Goal: Information Seeking & Learning: Learn about a topic

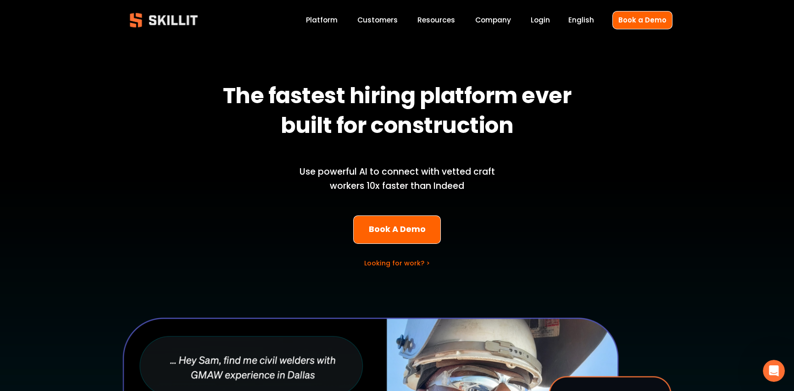
click at [158, 18] on img at bounding box center [163, 20] width 83 height 28
click at [321, 22] on link "Platform" at bounding box center [322, 20] width 32 height 12
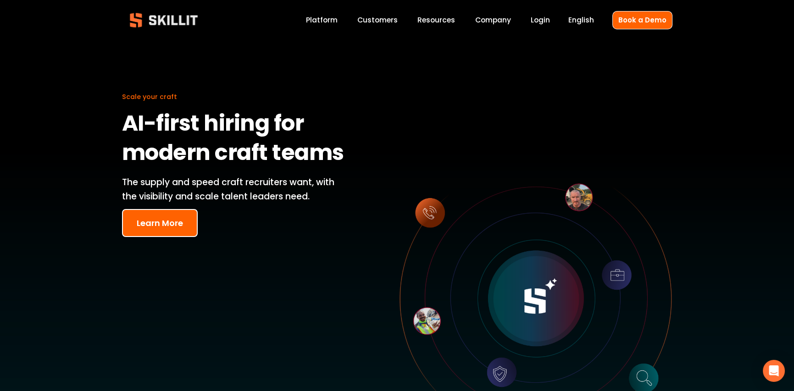
click at [495, 22] on link "Company" at bounding box center [493, 20] width 36 height 12
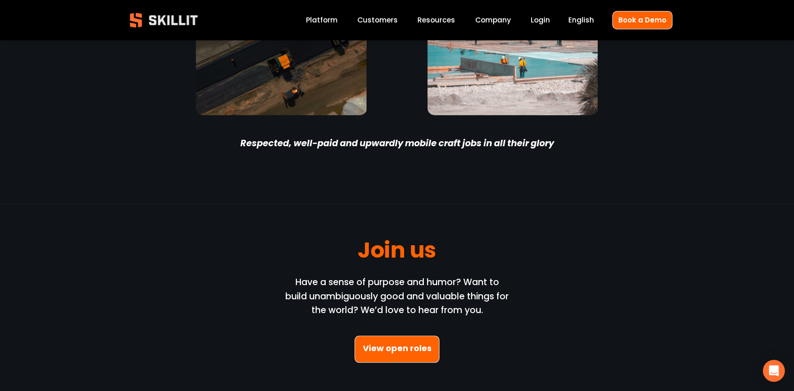
scroll to position [2659, 0]
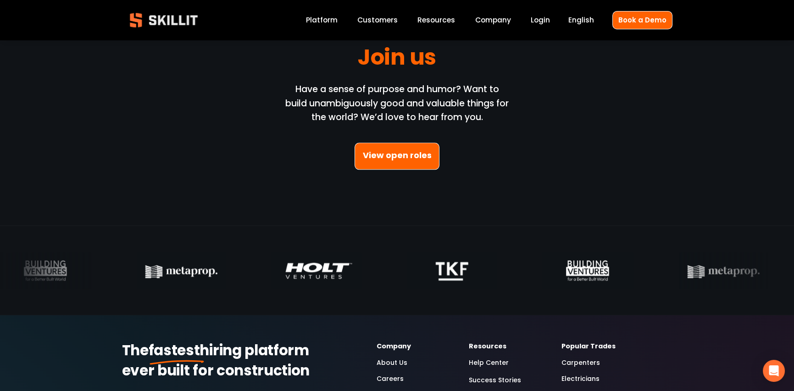
click at [412, 156] on link "View open roles" at bounding box center [396, 156] width 85 height 27
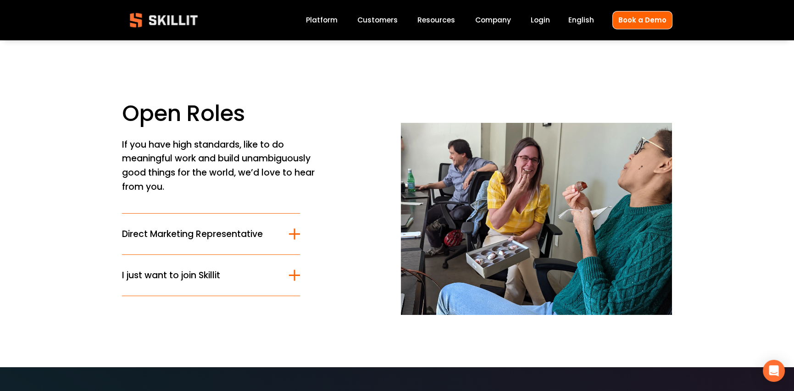
scroll to position [46, 0]
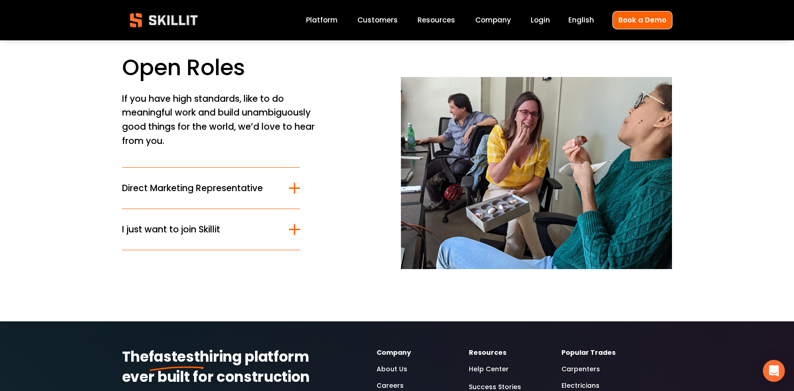
click at [292, 225] on div at bounding box center [294, 229] width 11 height 11
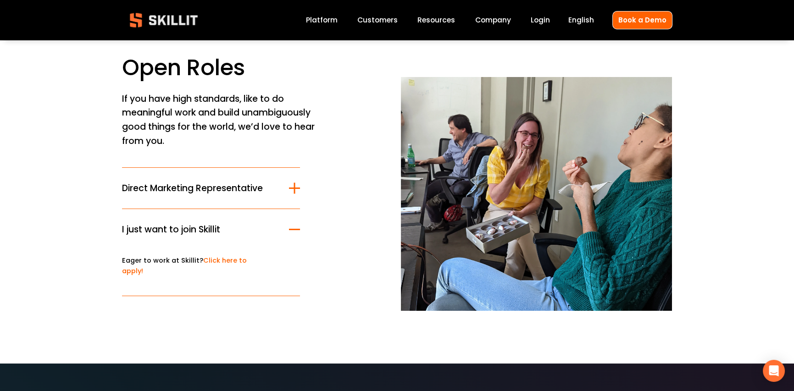
click at [228, 258] on link "Click here to apply!" at bounding box center [184, 266] width 125 height 20
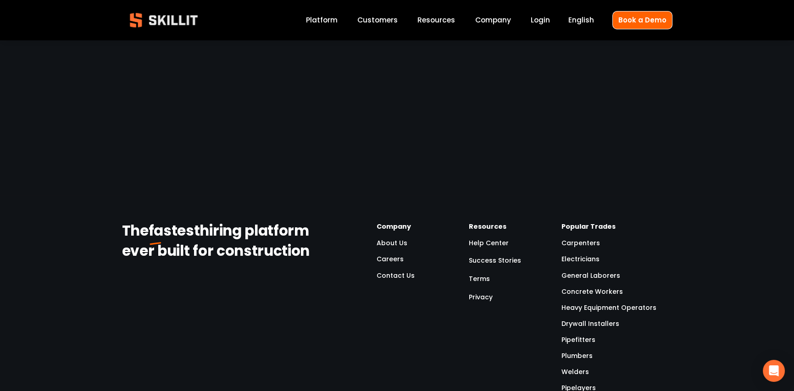
scroll to position [1009, 0]
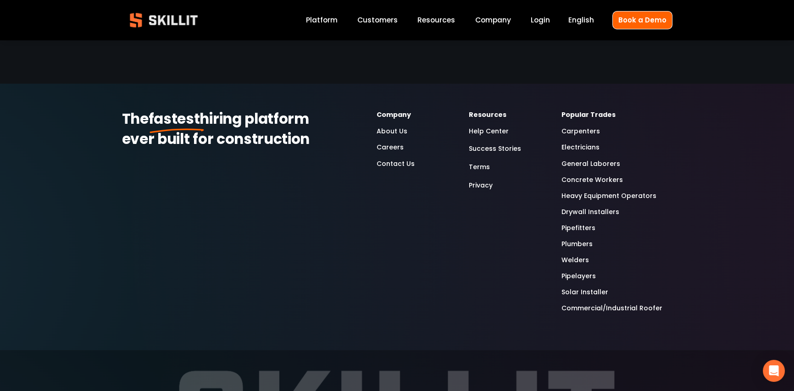
click at [596, 197] on link "Heavy Equipment Operators" at bounding box center [608, 196] width 95 height 11
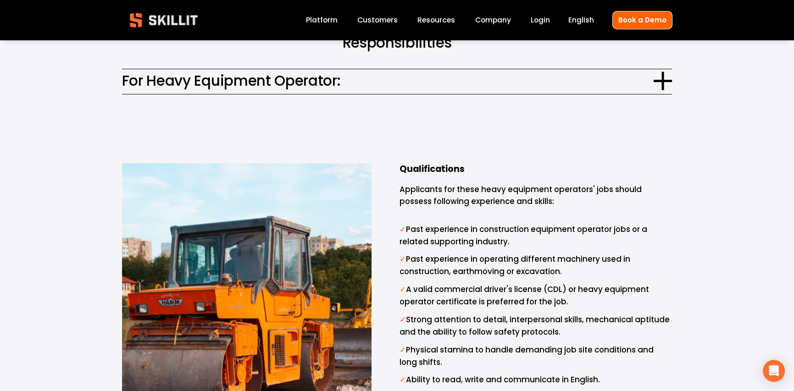
scroll to position [596, 0]
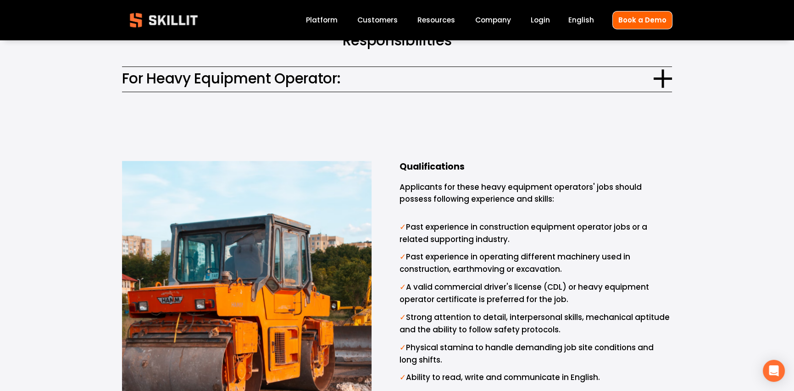
click at [705, 232] on div "Qualifications Applicants for these heavy equipment operators' jobs should poss…" at bounding box center [397, 293] width 794 height 333
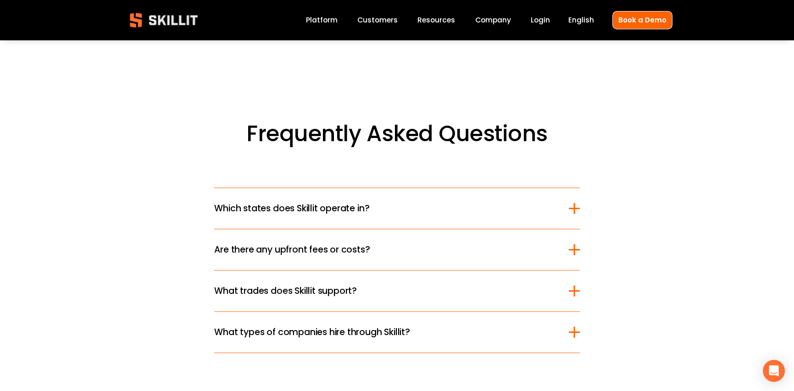
scroll to position [2063, 0]
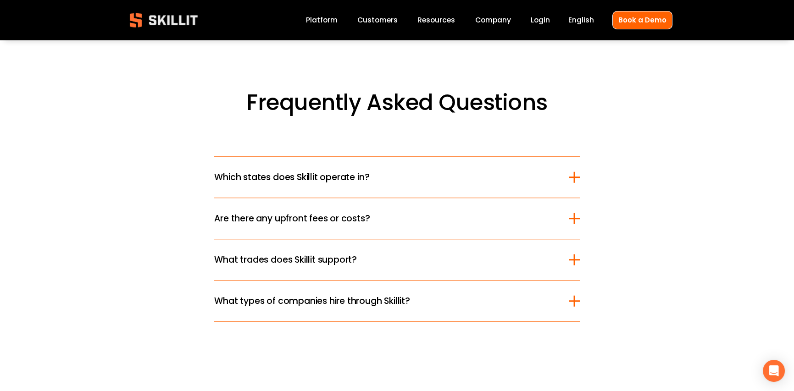
click at [571, 178] on div at bounding box center [573, 176] width 11 height 1
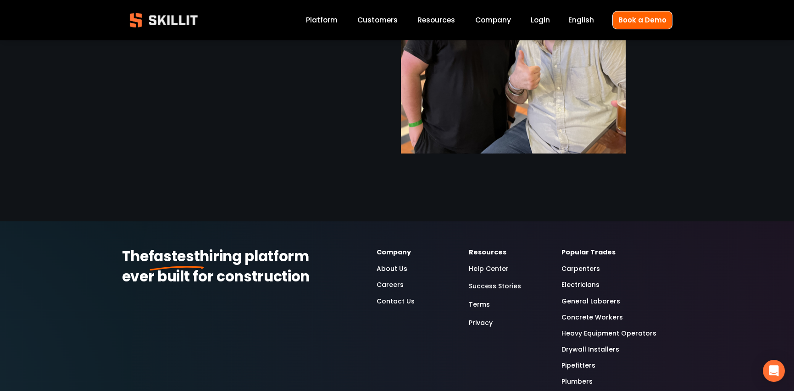
scroll to position [917, 0]
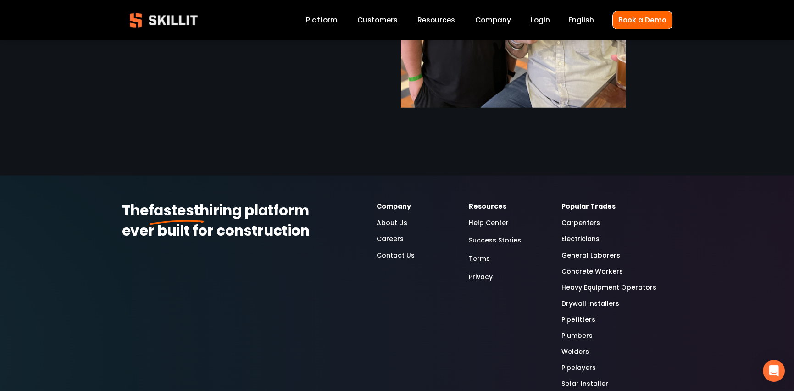
click at [589, 290] on link "Heavy Equipment Operators" at bounding box center [608, 287] width 95 height 11
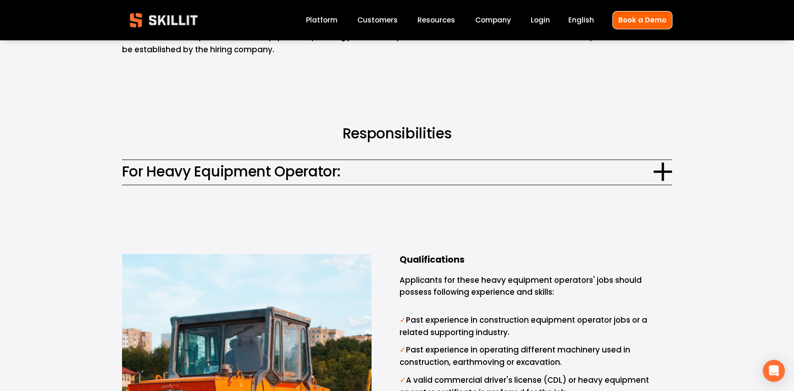
scroll to position [504, 0]
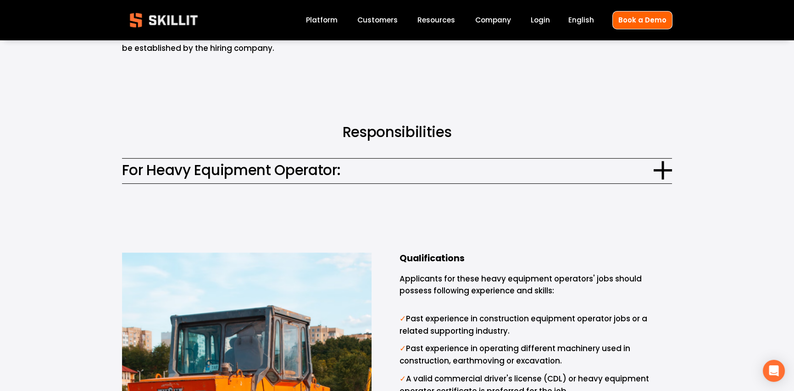
click at [691, 280] on div "Qualifications Applicants for these heavy equipment operators' jobs should poss…" at bounding box center [397, 385] width 794 height 333
